Goal: Information Seeking & Learning: Learn about a topic

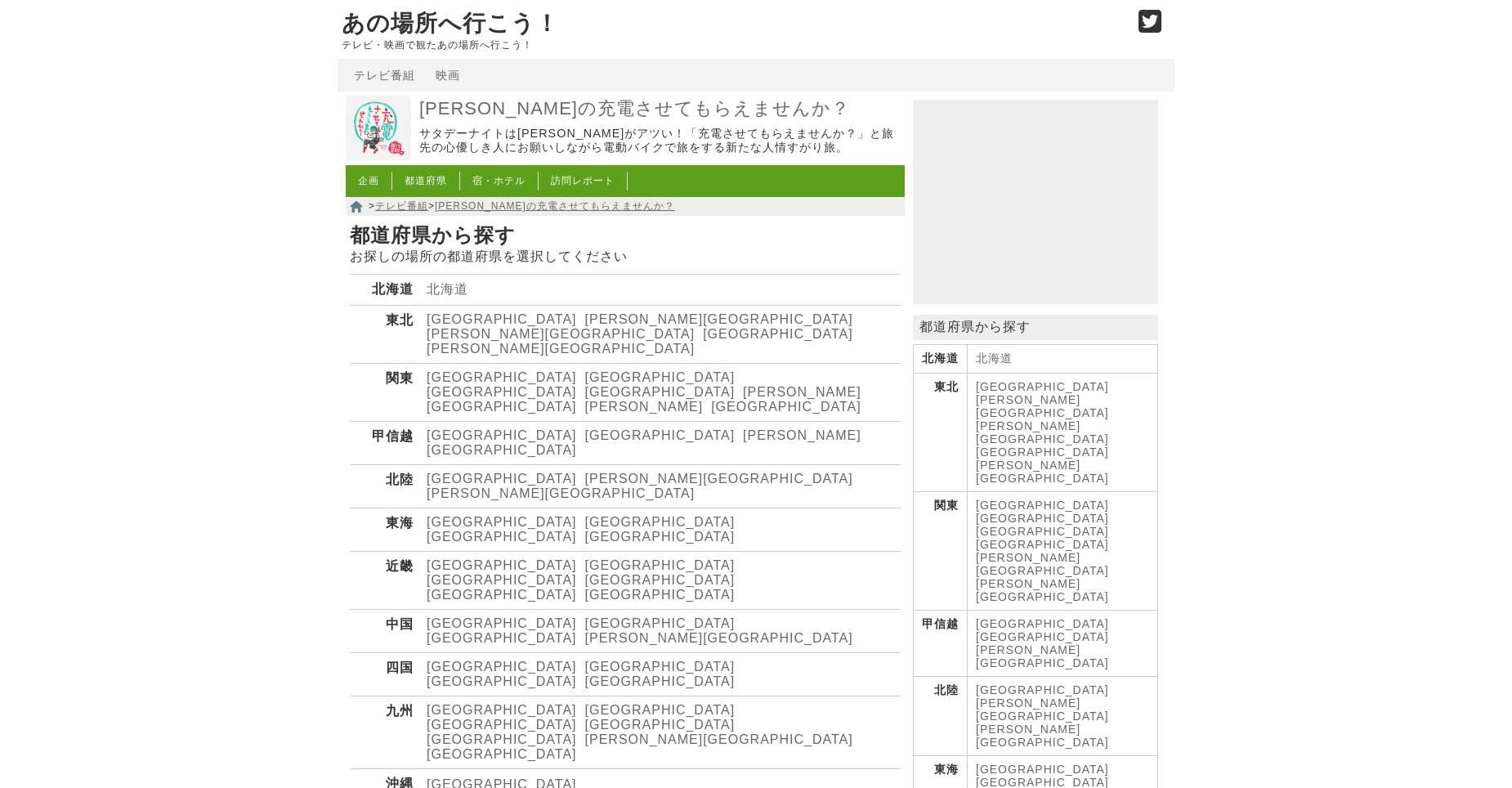
click at [454, 326] on link "[GEOGRAPHIC_DATA]" at bounding box center [501, 319] width 151 height 14
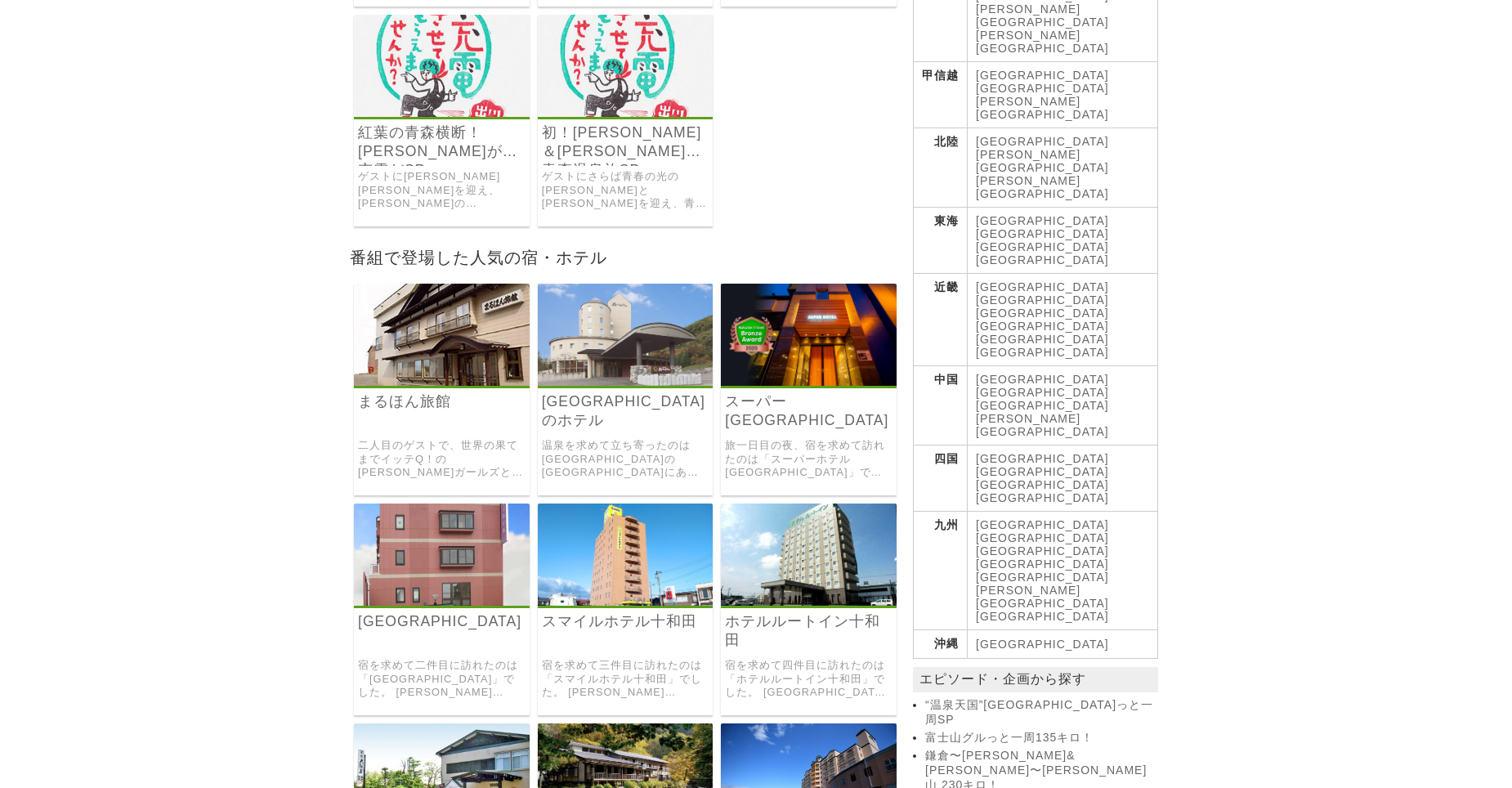
scroll to position [164, 0]
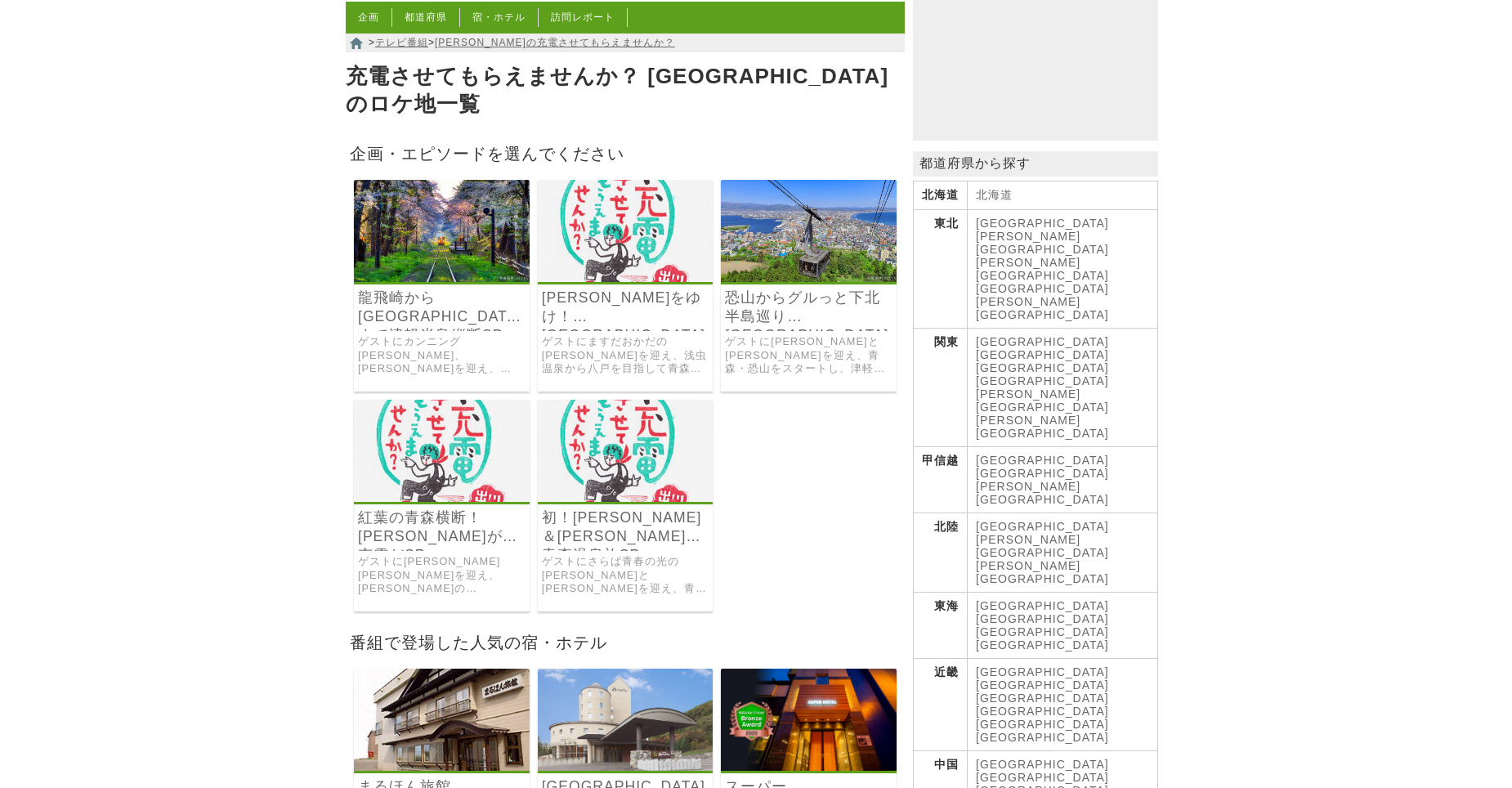
click at [602, 204] on img at bounding box center [625, 231] width 175 height 102
click at [431, 427] on img at bounding box center [441, 451] width 175 height 102
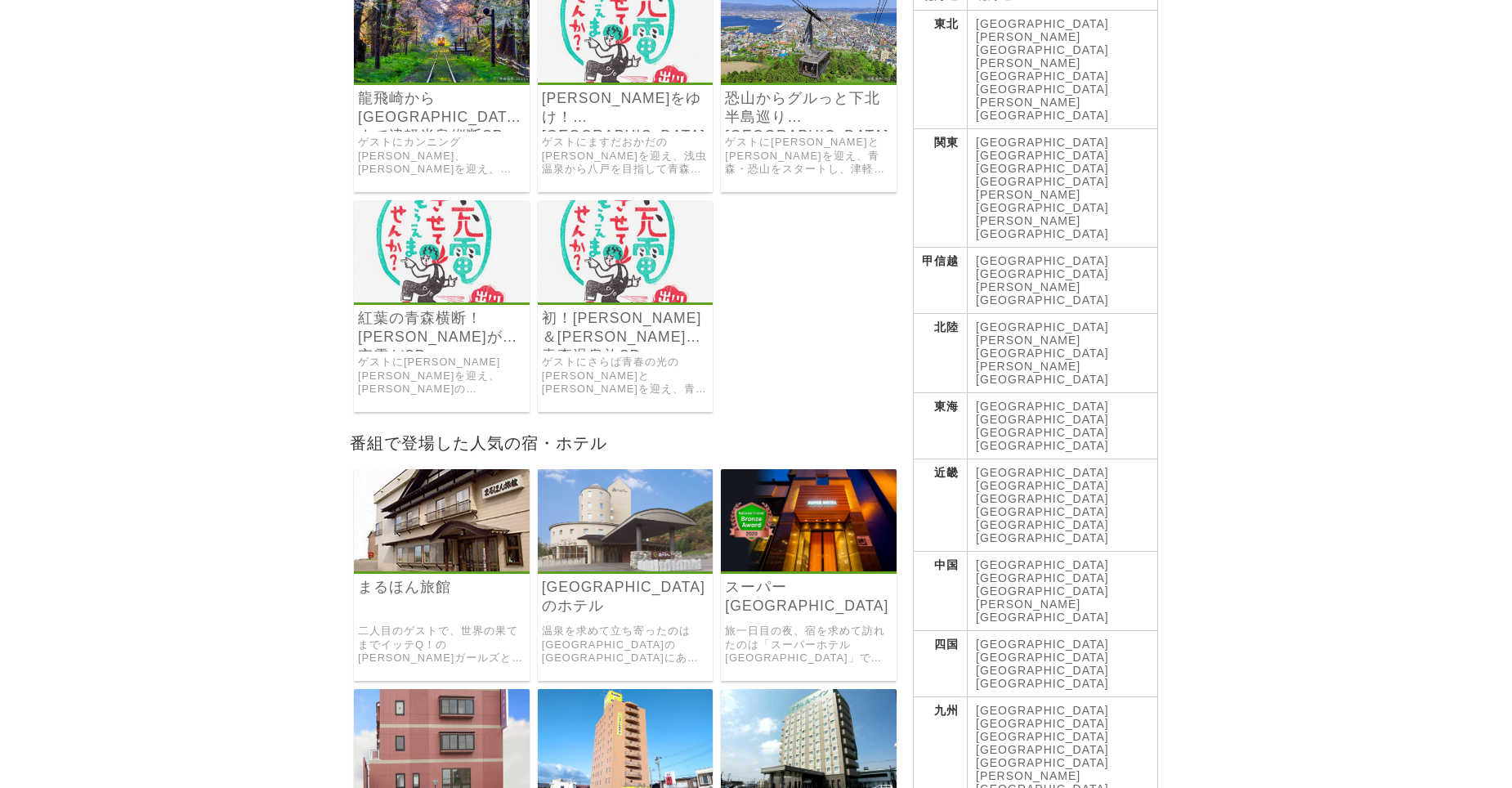
scroll to position [572, 0]
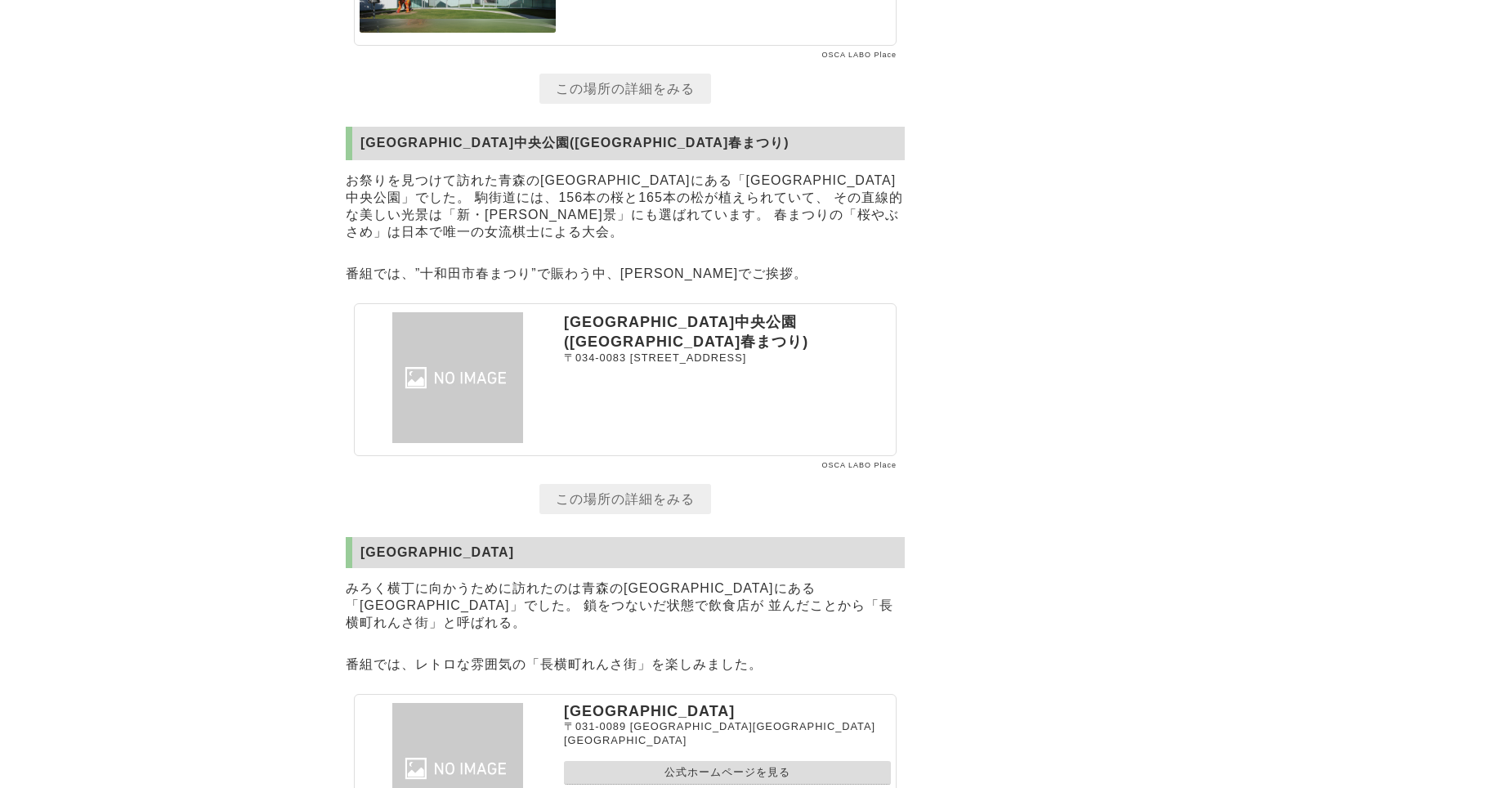
scroll to position [5557, 0]
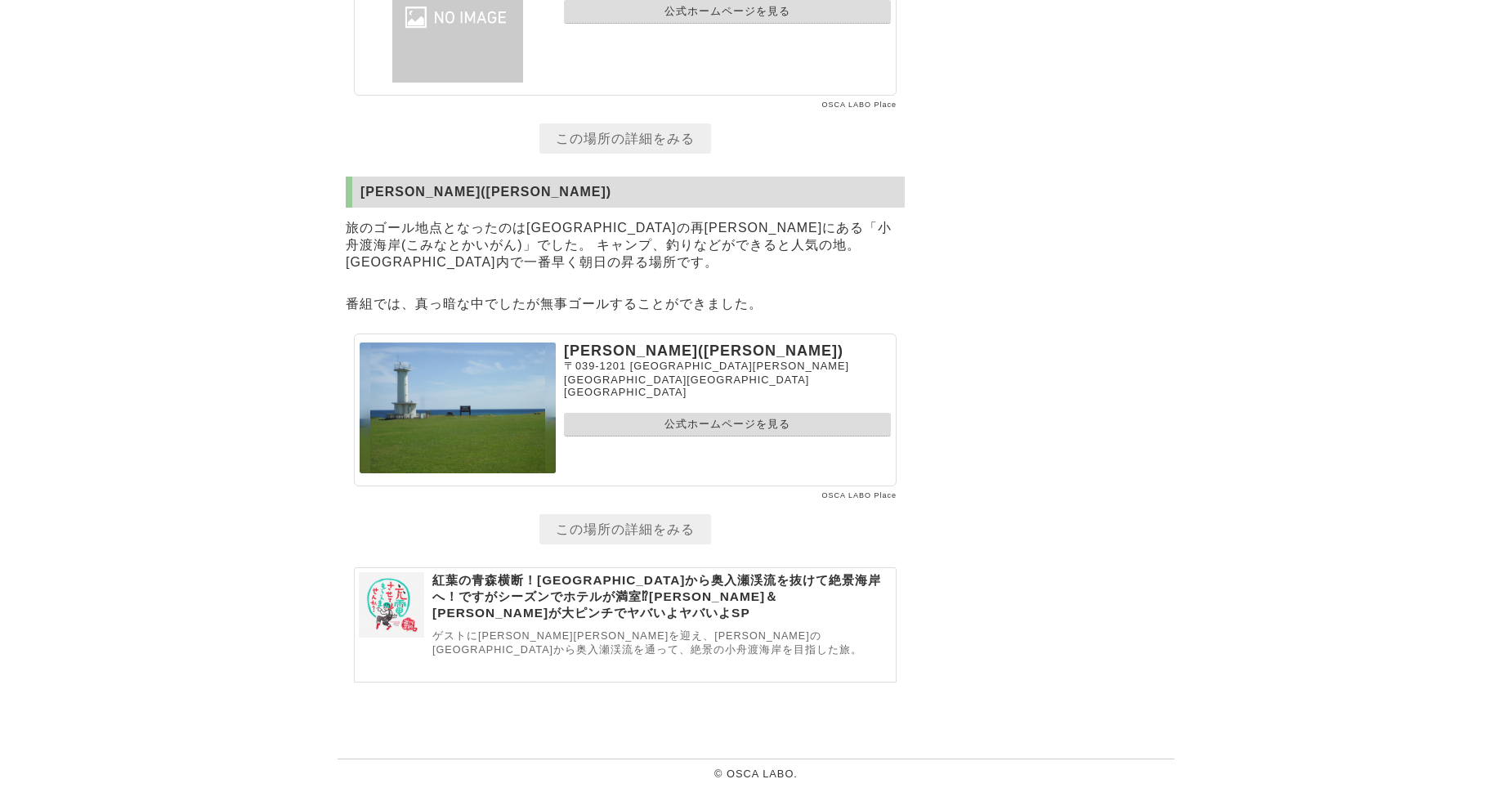
scroll to position [10150, 0]
